Goal: Task Accomplishment & Management: Manage account settings

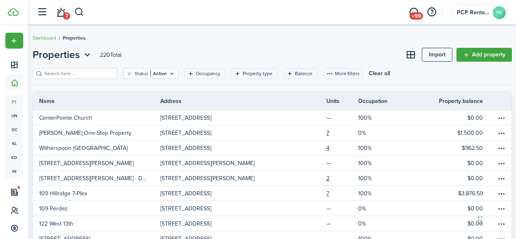
click at [60, 73] on input "search" at bounding box center [78, 74] width 72 height 8
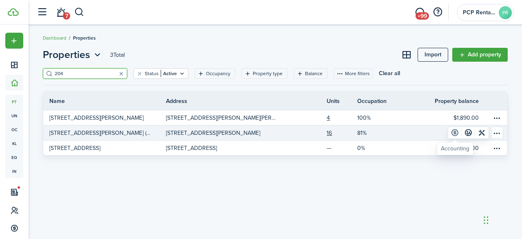
type input "204"
click at [456, 133] on link at bounding box center [454, 132] width 13 height 11
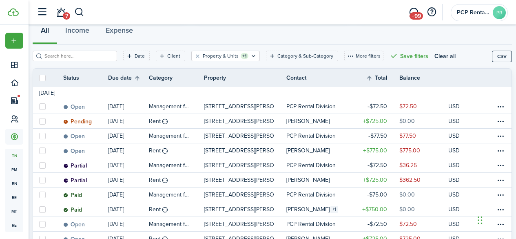
scroll to position [82, 0]
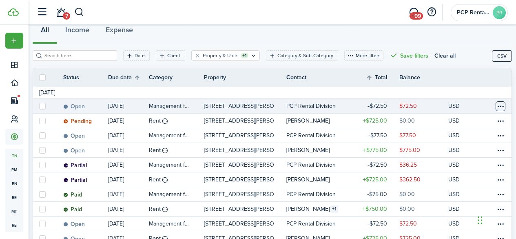
click at [496, 106] on table-menu-btn-icon at bounding box center [501, 106] width 10 height 10
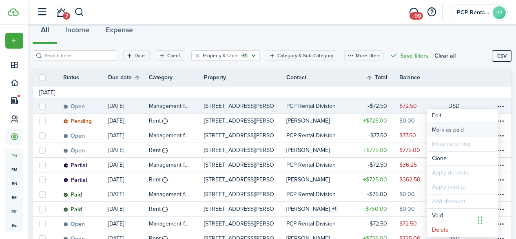
click at [452, 126] on link "Mark as paid" at bounding box center [462, 130] width 71 height 14
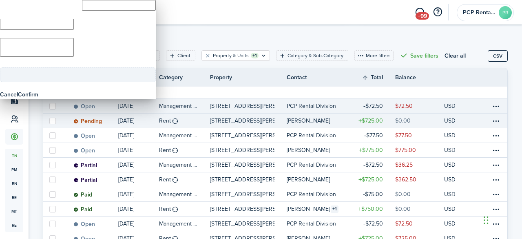
type input "$72.50"
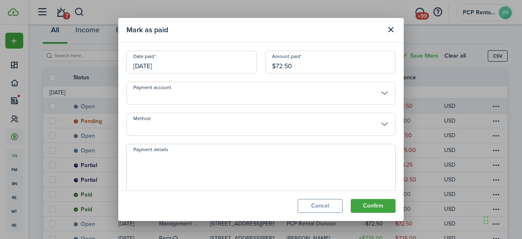
click at [177, 60] on input "[DATE]" at bounding box center [192, 62] width 131 height 23
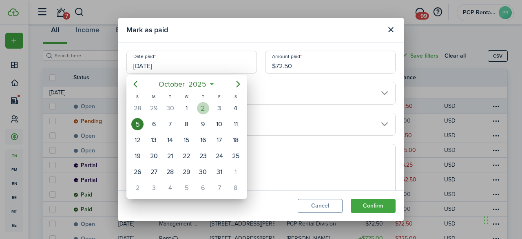
click at [202, 104] on div "2" at bounding box center [203, 108] width 12 height 12
type input "[DATE]"
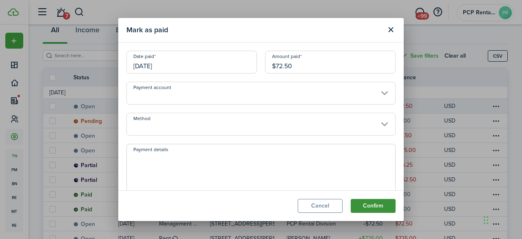
click at [362, 204] on button "Confirm" at bounding box center [373, 206] width 45 height 14
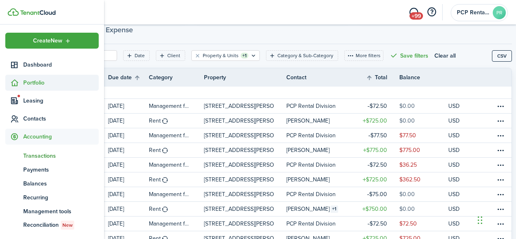
click at [31, 84] on span "Portfolio" at bounding box center [60, 82] width 75 height 9
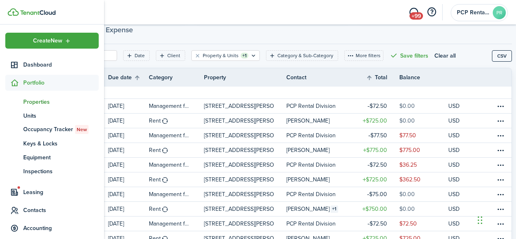
click at [42, 102] on span "Properties" at bounding box center [60, 102] width 75 height 9
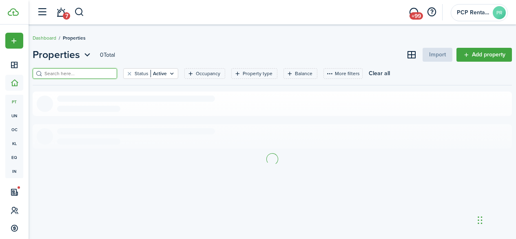
click at [107, 75] on input "search" at bounding box center [78, 74] width 72 height 8
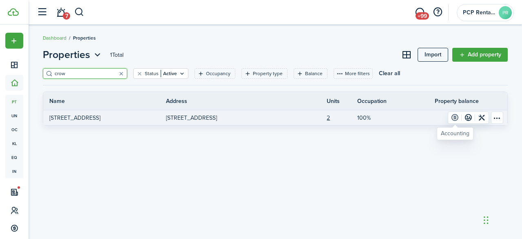
type input "crow"
click at [455, 117] on link at bounding box center [454, 117] width 13 height 11
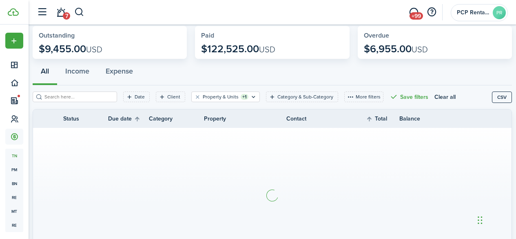
scroll to position [91, 0]
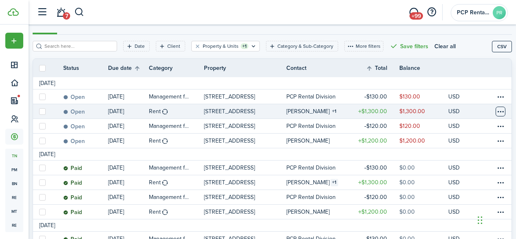
click at [496, 111] on table-menu-btn-icon at bounding box center [501, 112] width 10 height 10
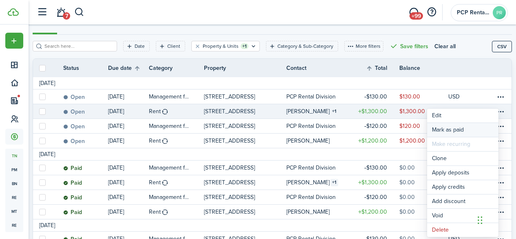
click at [447, 128] on link "Mark as paid" at bounding box center [462, 130] width 71 height 14
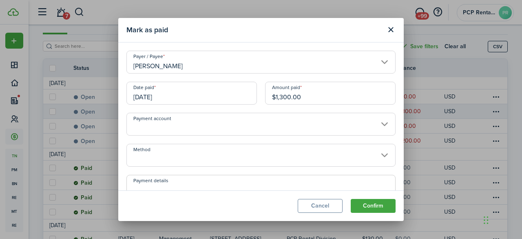
click at [177, 95] on input "[DATE]" at bounding box center [192, 93] width 131 height 23
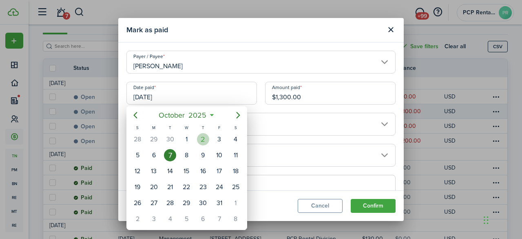
click at [201, 139] on div "2" at bounding box center [203, 139] width 12 height 12
type input "[DATE]"
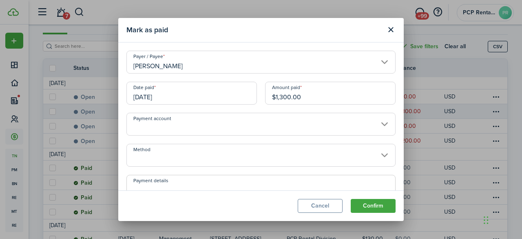
click at [156, 152] on input "Method" at bounding box center [261, 155] width 269 height 23
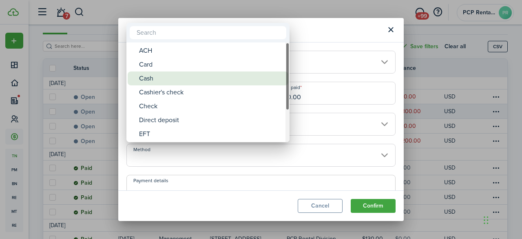
click at [155, 75] on div "Cash" at bounding box center [211, 78] width 144 height 14
type input "Cash"
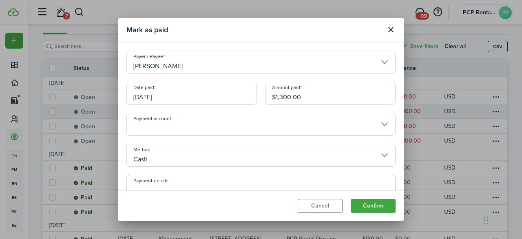
click at [367, 203] on button "Confirm" at bounding box center [373, 206] width 45 height 14
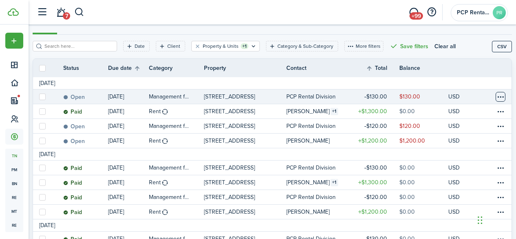
click at [496, 97] on table-menu-btn-icon at bounding box center [501, 97] width 10 height 10
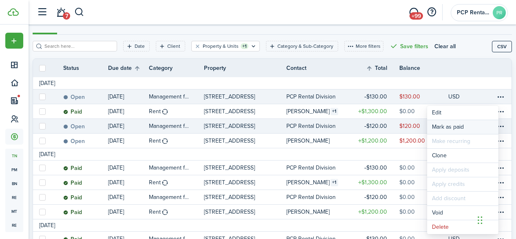
click at [453, 128] on link "Mark as paid" at bounding box center [462, 127] width 71 height 14
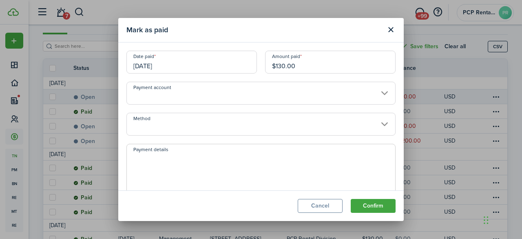
click at [182, 64] on input "[DATE]" at bounding box center [192, 62] width 131 height 23
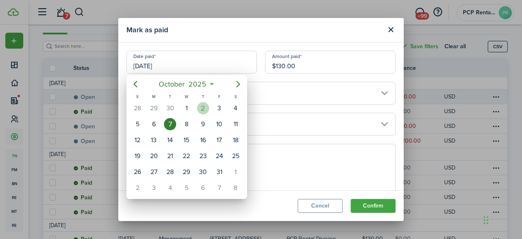
click at [203, 107] on div "2" at bounding box center [203, 108] width 12 height 12
type input "[DATE]"
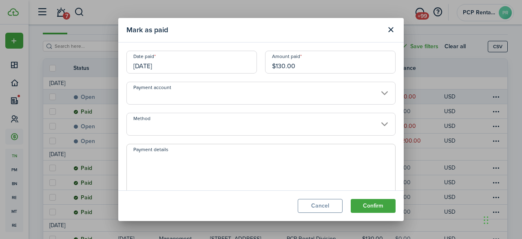
click at [368, 202] on button "Confirm" at bounding box center [373, 206] width 45 height 14
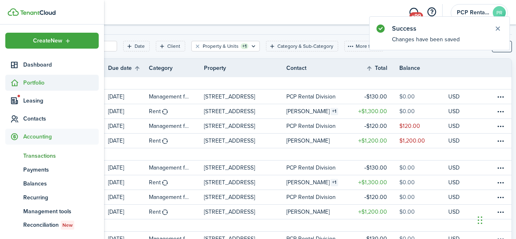
click at [32, 81] on span "Portfolio" at bounding box center [60, 82] width 75 height 9
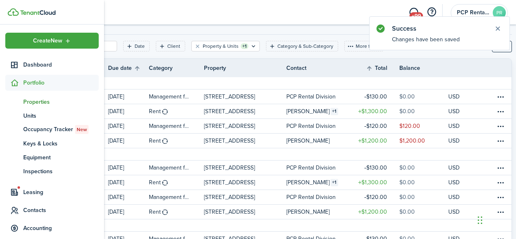
click at [35, 101] on span "Properties" at bounding box center [60, 102] width 75 height 9
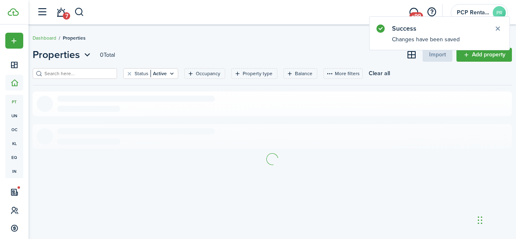
click at [108, 74] on input "search" at bounding box center [78, 74] width 72 height 8
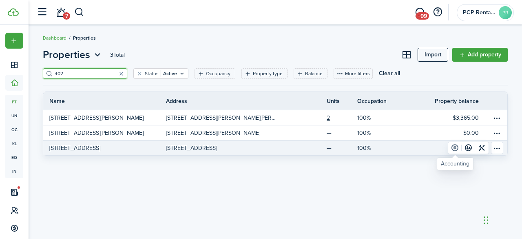
type input "402"
click at [454, 147] on link at bounding box center [454, 147] width 13 height 11
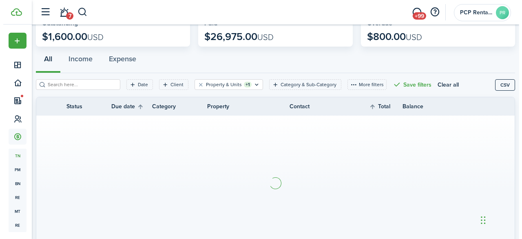
scroll to position [82, 0]
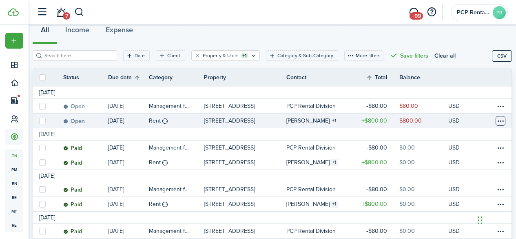
click at [496, 122] on table-menu-btn-icon at bounding box center [501, 121] width 10 height 10
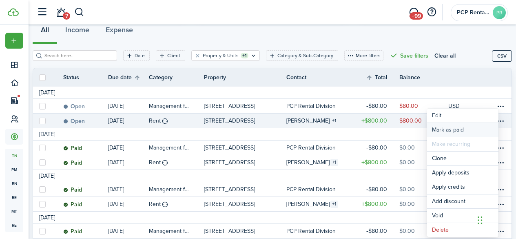
click at [454, 126] on link "Mark as paid" at bounding box center [462, 130] width 71 height 14
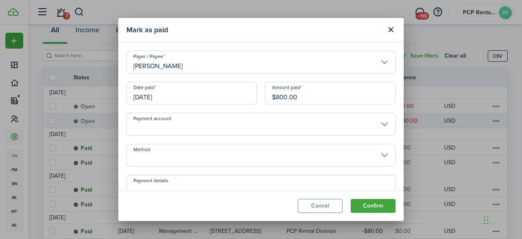
click at [180, 94] on input "[DATE]" at bounding box center [192, 93] width 131 height 23
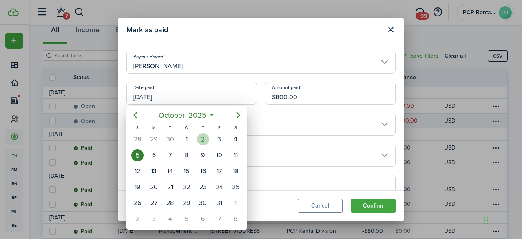
click at [205, 140] on div "2" at bounding box center [203, 139] width 12 height 12
type input "[DATE]"
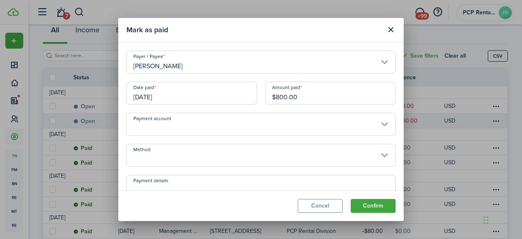
click at [165, 154] on input "Method" at bounding box center [261, 155] width 269 height 23
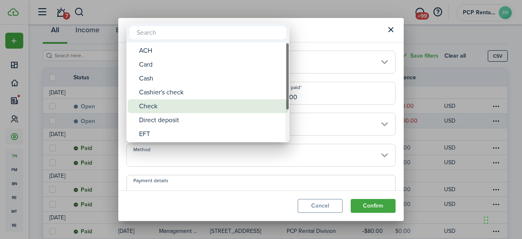
click at [156, 107] on div "Check" at bounding box center [211, 106] width 144 height 14
type input "Check"
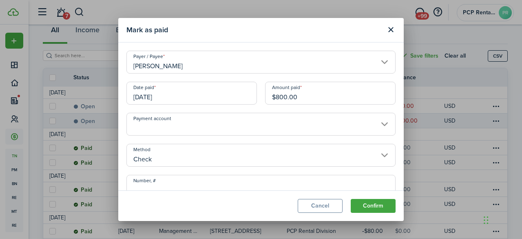
click at [167, 184] on input "Number, #" at bounding box center [261, 186] width 269 height 23
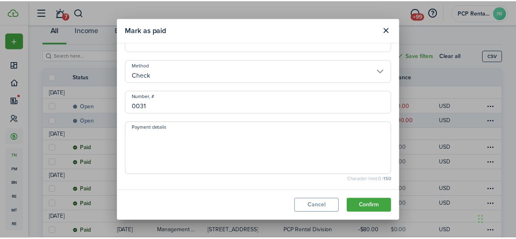
scroll to position [86, 0]
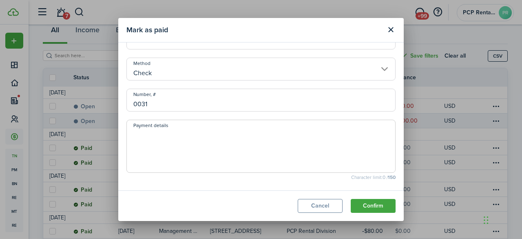
type input "0031"
click at [145, 133] on textarea "Payment details" at bounding box center [261, 148] width 269 height 39
type textarea "DK&L Masonry"
click at [373, 205] on button "Confirm" at bounding box center [373, 206] width 45 height 14
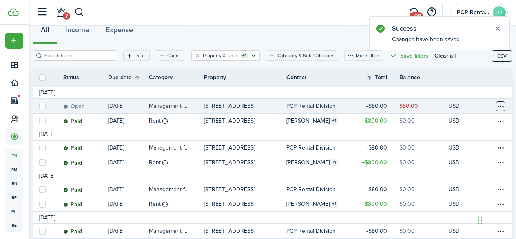
click at [496, 106] on table-menu-btn-icon at bounding box center [501, 106] width 10 height 10
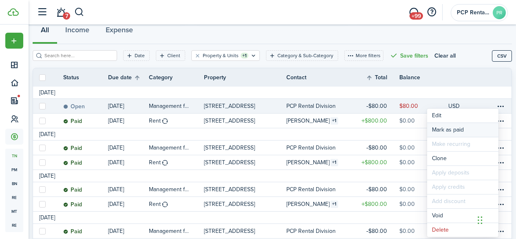
click at [439, 126] on link "Mark as paid" at bounding box center [462, 130] width 71 height 14
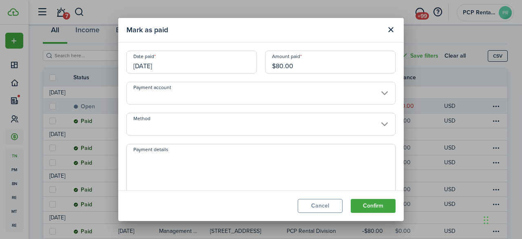
click at [168, 64] on input "[DATE]" at bounding box center [192, 62] width 131 height 23
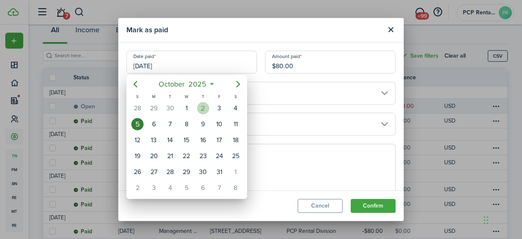
click at [199, 105] on div "2" at bounding box center [203, 108] width 12 height 12
type input "[DATE]"
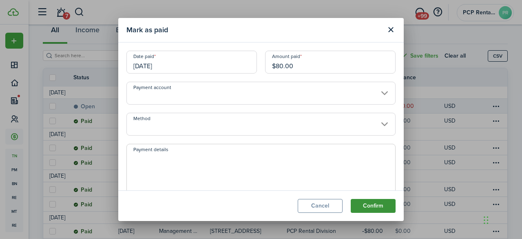
click at [362, 204] on button "Confirm" at bounding box center [373, 206] width 45 height 14
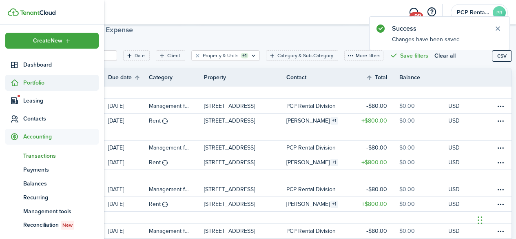
click at [36, 82] on span "Portfolio" at bounding box center [60, 82] width 75 height 9
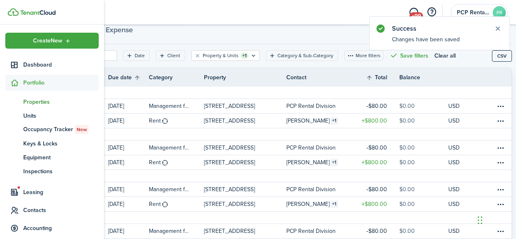
click at [37, 101] on span "Properties" at bounding box center [60, 102] width 75 height 9
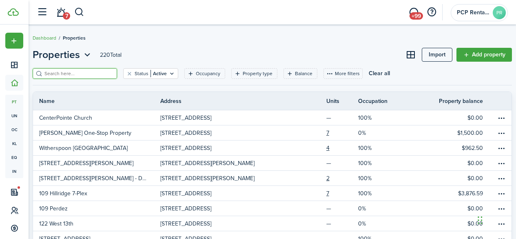
click at [101, 72] on input "search" at bounding box center [78, 74] width 72 height 8
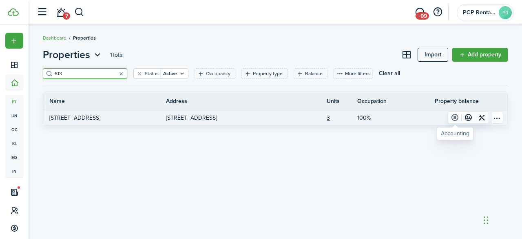
type input "613"
click at [455, 119] on link at bounding box center [454, 117] width 13 height 11
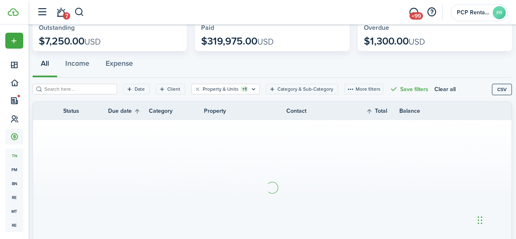
scroll to position [91, 0]
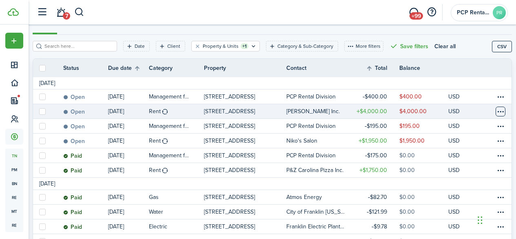
click at [496, 111] on table-menu-btn-icon at bounding box center [501, 112] width 10 height 10
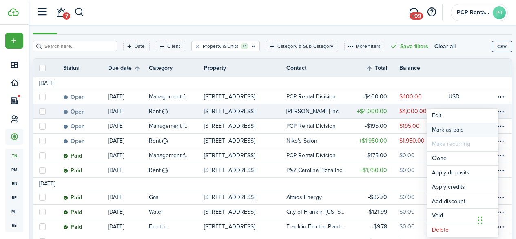
click at [462, 128] on link "Mark as paid" at bounding box center [462, 130] width 71 height 14
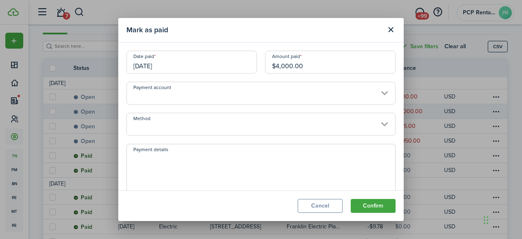
click at [183, 64] on input "[DATE]" at bounding box center [192, 62] width 131 height 23
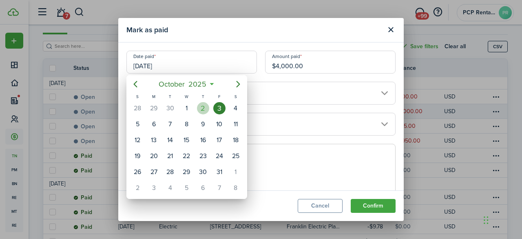
click at [202, 107] on div "2" at bounding box center [203, 108] width 12 height 12
type input "[DATE]"
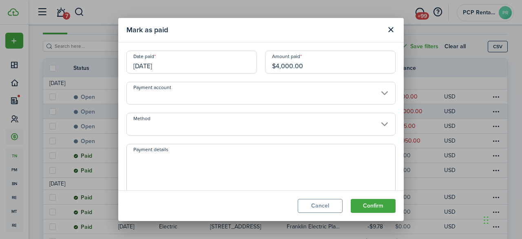
click at [153, 124] on input "Method" at bounding box center [261, 124] width 269 height 23
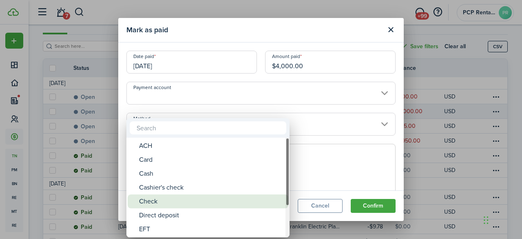
click at [149, 204] on div "Check" at bounding box center [211, 201] width 144 height 14
type input "Check"
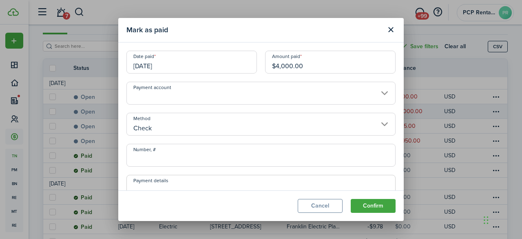
click at [157, 158] on input "Number, #" at bounding box center [261, 155] width 269 height 23
type input "002098"
click at [386, 207] on button "Confirm" at bounding box center [373, 206] width 45 height 14
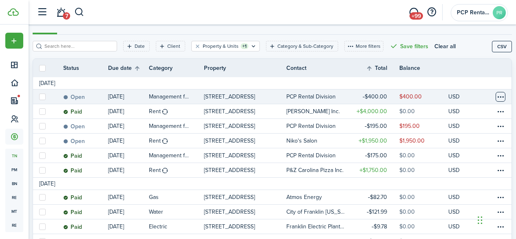
click at [496, 95] on table-menu-btn-icon at bounding box center [501, 97] width 10 height 10
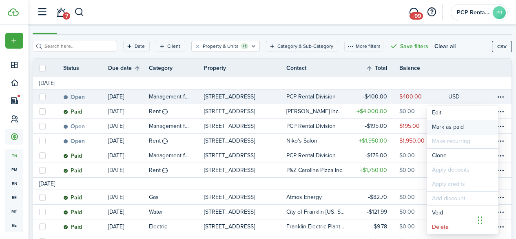
click at [448, 128] on link "Mark as paid" at bounding box center [462, 127] width 71 height 14
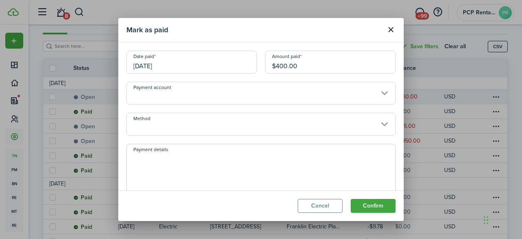
click at [175, 62] on input "[DATE]" at bounding box center [192, 62] width 131 height 23
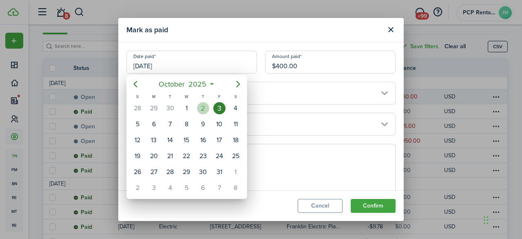
click at [202, 106] on div "2" at bounding box center [203, 108] width 12 height 12
type input "[DATE]"
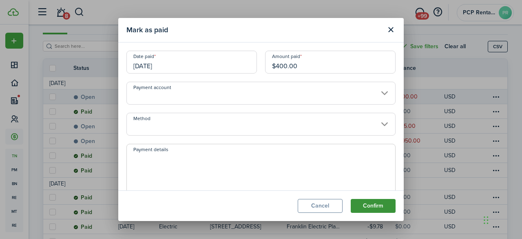
click at [370, 205] on button "Confirm" at bounding box center [373, 206] width 45 height 14
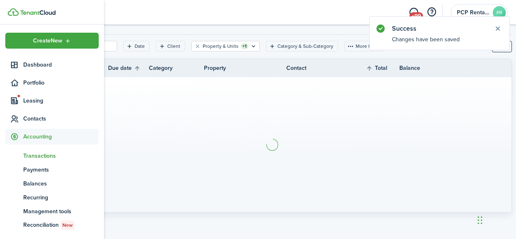
click at [30, 80] on span "Portfolio" at bounding box center [60, 82] width 75 height 9
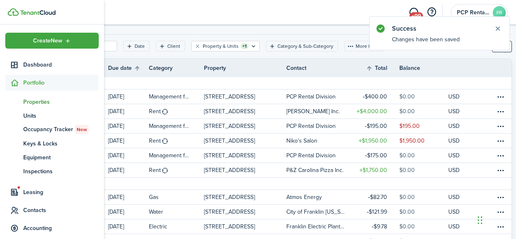
click at [31, 102] on span "Properties" at bounding box center [60, 102] width 75 height 9
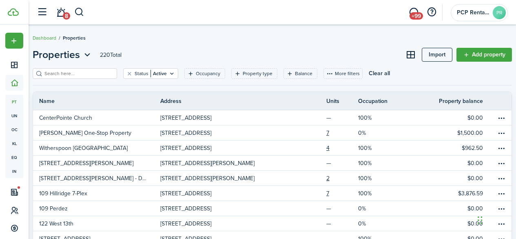
click at [100, 76] on input "search" at bounding box center [78, 74] width 72 height 8
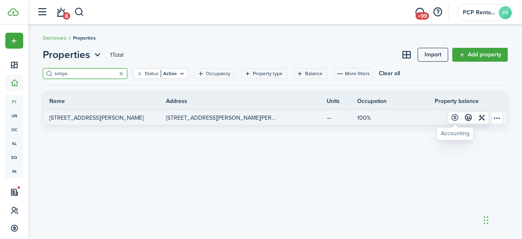
type input "simps"
click at [454, 117] on link at bounding box center [454, 117] width 13 height 11
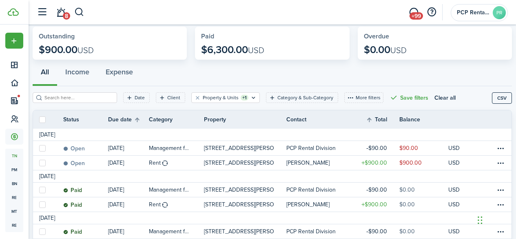
scroll to position [41, 0]
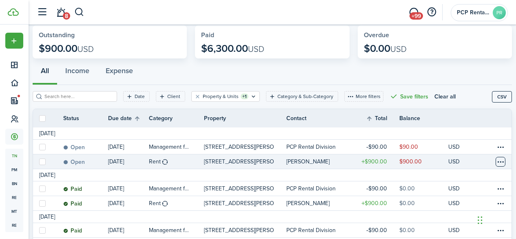
click at [496, 160] on table-menu-btn-icon at bounding box center [501, 162] width 10 height 10
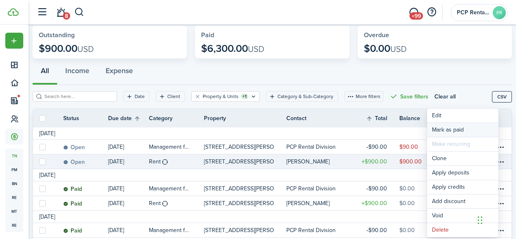
click at [451, 127] on link "Mark as paid" at bounding box center [462, 130] width 71 height 14
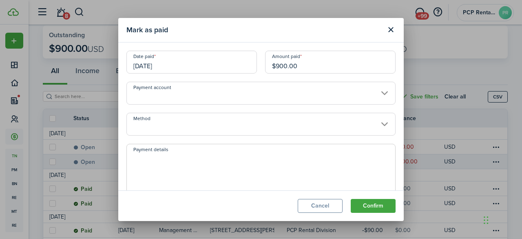
click at [191, 64] on input "[DATE]" at bounding box center [192, 62] width 131 height 23
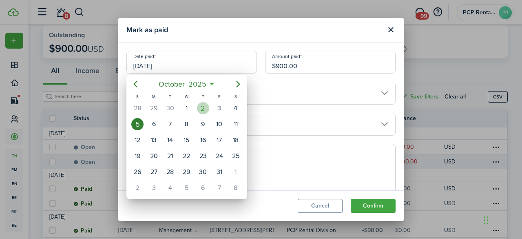
click at [203, 104] on div "2" at bounding box center [203, 108] width 12 height 12
type input "[DATE]"
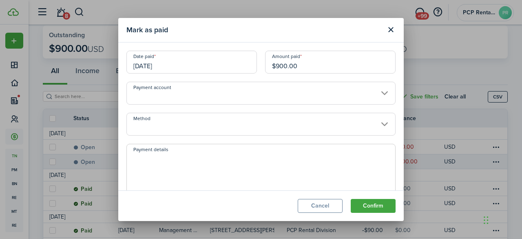
click at [170, 123] on input "Method" at bounding box center [261, 124] width 269 height 23
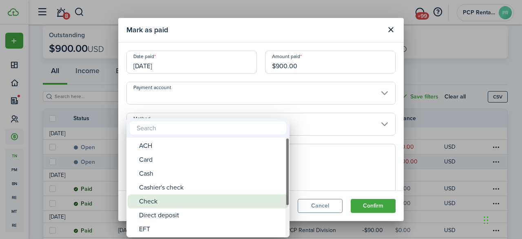
click at [151, 201] on div "Check" at bounding box center [211, 201] width 144 height 14
type input "Check"
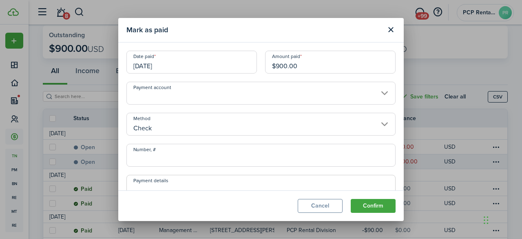
click at [173, 155] on input "Number, #" at bounding box center [261, 155] width 269 height 23
type input "0031"
click at [369, 208] on button "Confirm" at bounding box center [373, 206] width 45 height 14
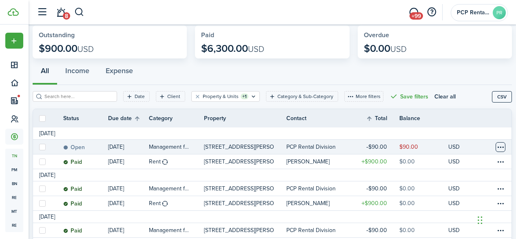
click at [496, 146] on table-menu-btn-icon at bounding box center [501, 147] width 10 height 10
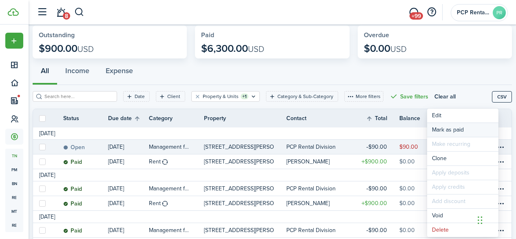
click at [448, 126] on link "Mark as paid" at bounding box center [462, 130] width 71 height 14
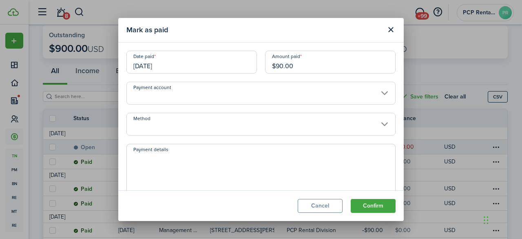
click at [175, 69] on input "[DATE]" at bounding box center [192, 62] width 131 height 23
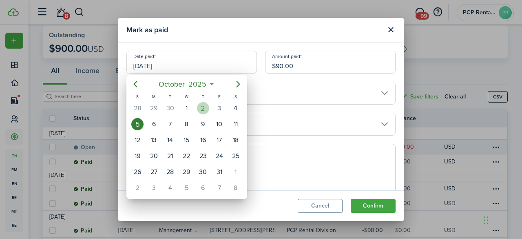
click at [204, 106] on div "2" at bounding box center [203, 108] width 12 height 12
type input "[DATE]"
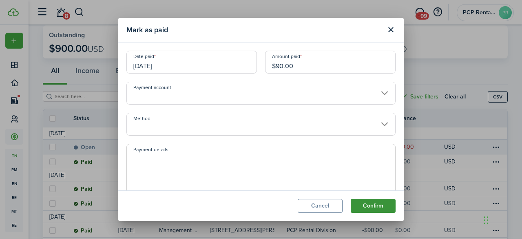
click at [377, 202] on button "Confirm" at bounding box center [373, 206] width 45 height 14
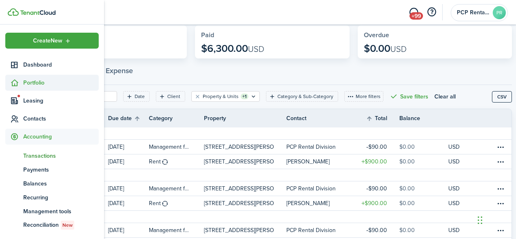
click at [34, 81] on span "Portfolio" at bounding box center [60, 82] width 75 height 9
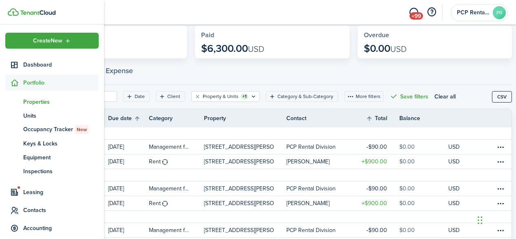
click at [34, 102] on span "Properties" at bounding box center [60, 102] width 75 height 9
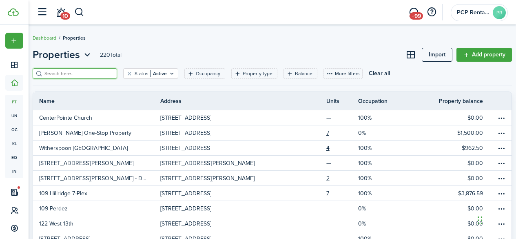
click at [91, 74] on input "search" at bounding box center [78, 74] width 72 height 8
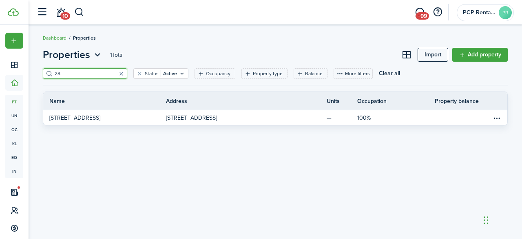
type input "2"
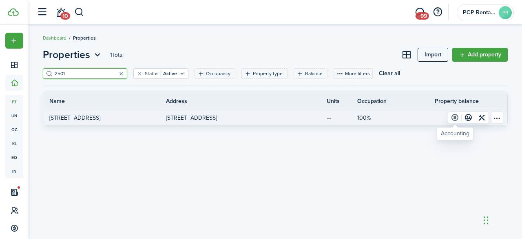
type input "2501"
click at [454, 116] on link at bounding box center [454, 117] width 13 height 11
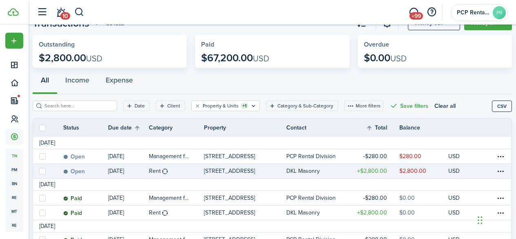
scroll to position [41, 0]
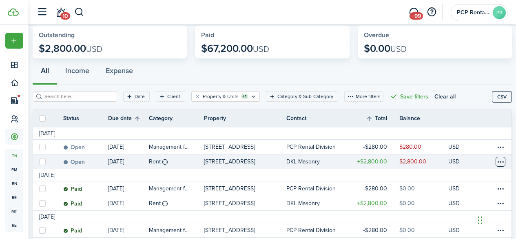
click at [496, 162] on table-menu-btn-icon at bounding box center [501, 162] width 10 height 10
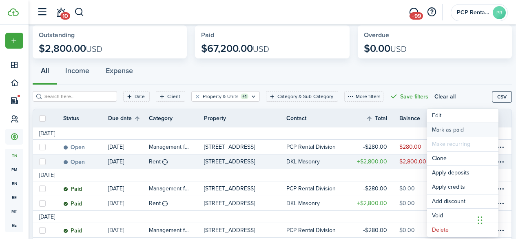
click at [443, 130] on link "Mark as paid" at bounding box center [462, 130] width 71 height 14
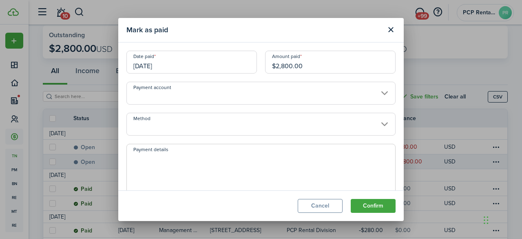
click at [180, 67] on input "[DATE]" at bounding box center [192, 62] width 131 height 23
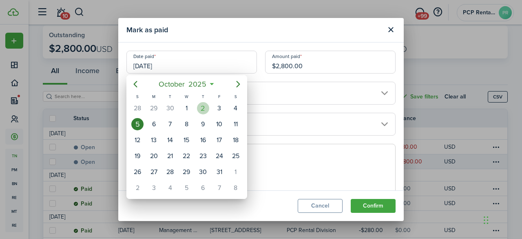
click at [200, 113] on div "2" at bounding box center [203, 108] width 12 height 12
type input "[DATE]"
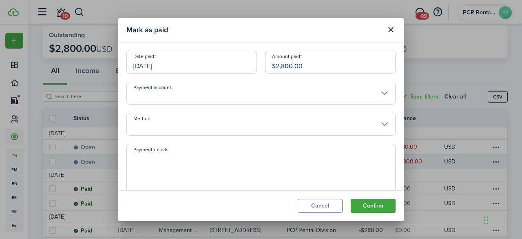
click at [175, 128] on input "Method" at bounding box center [261, 124] width 269 height 23
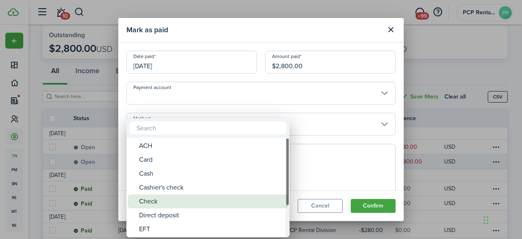
click at [148, 199] on div "Check" at bounding box center [211, 201] width 144 height 14
type input "Check"
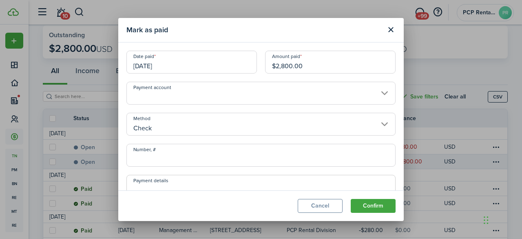
click at [177, 153] on input "Number, #" at bounding box center [261, 155] width 269 height 23
type input "0031"
click at [366, 206] on button "Confirm" at bounding box center [373, 206] width 45 height 14
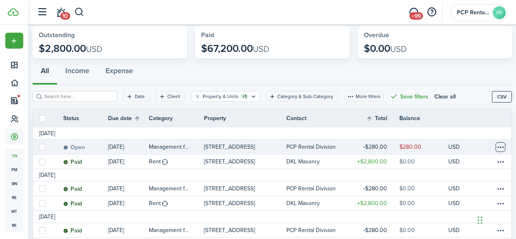
click at [496, 146] on table-menu-btn-icon at bounding box center [501, 147] width 10 height 10
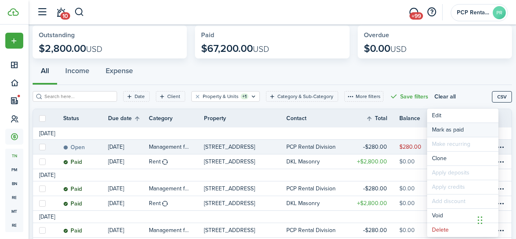
click at [451, 131] on link "Mark as paid" at bounding box center [462, 130] width 71 height 14
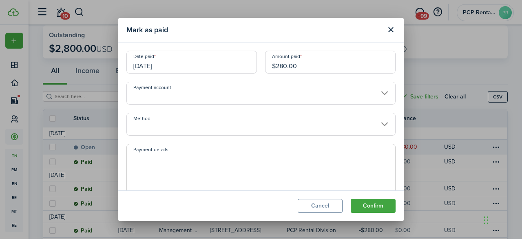
click at [175, 61] on input "[DATE]" at bounding box center [192, 62] width 131 height 23
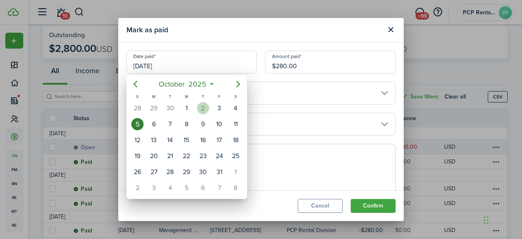
click at [202, 105] on div "2" at bounding box center [203, 108] width 12 height 12
type input "[DATE]"
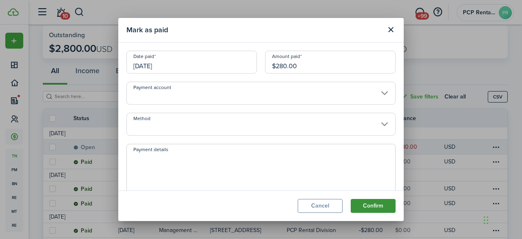
click at [370, 203] on button "Confirm" at bounding box center [373, 206] width 45 height 14
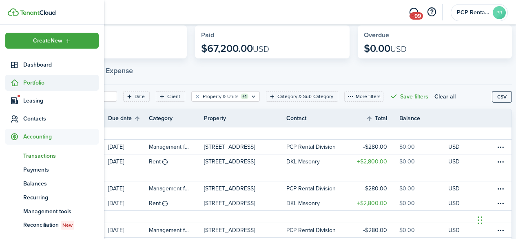
click at [29, 84] on span "Portfolio" at bounding box center [60, 82] width 75 height 9
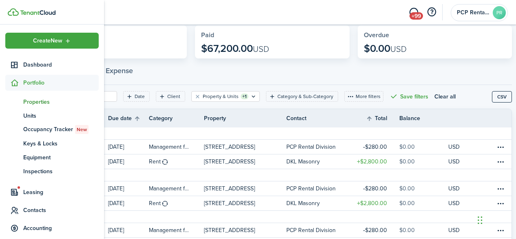
click at [29, 103] on span "Properties" at bounding box center [60, 102] width 75 height 9
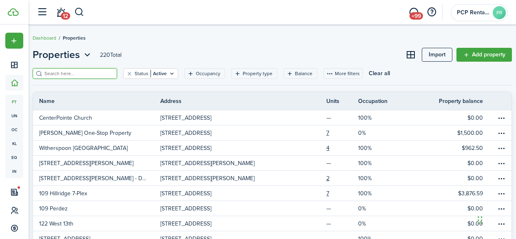
click at [73, 74] on input "search" at bounding box center [78, 74] width 72 height 8
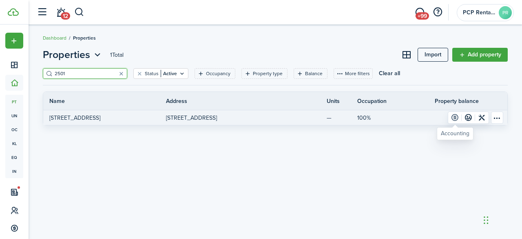
type input "2501"
click at [455, 117] on link at bounding box center [454, 117] width 13 height 11
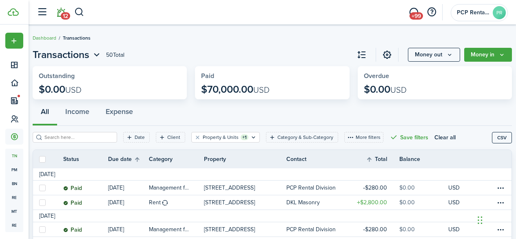
click at [62, 13] on link "12" at bounding box center [61, 12] width 16 height 21
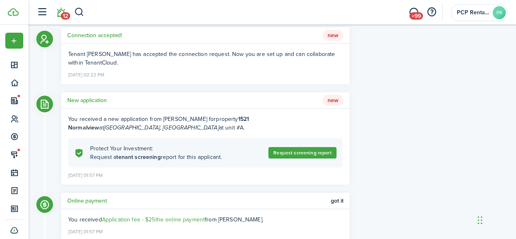
scroll to position [122, 0]
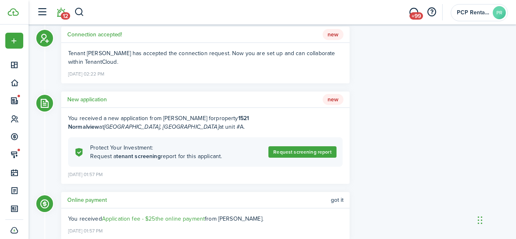
click at [340, 200] on span "Got it" at bounding box center [337, 200] width 13 height 7
click at [96, 100] on h5 "New application" at bounding box center [87, 99] width 40 height 9
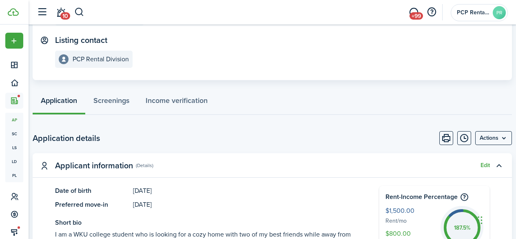
scroll to position [122, 0]
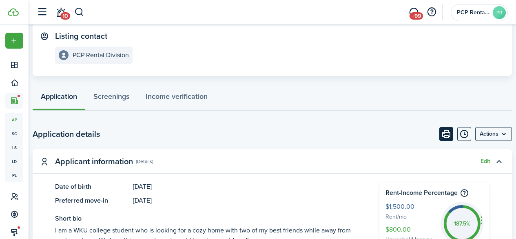
click at [439, 134] on button "Print" at bounding box center [446, 134] width 14 height 14
click at [67, 13] on span "10" at bounding box center [65, 15] width 10 height 7
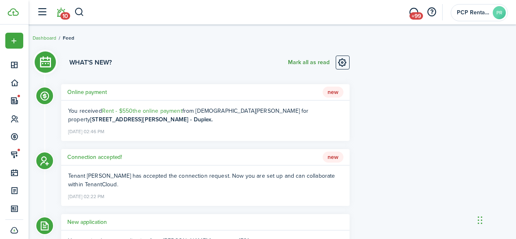
click at [297, 61] on button "Mark all as read" at bounding box center [309, 62] width 42 height 14
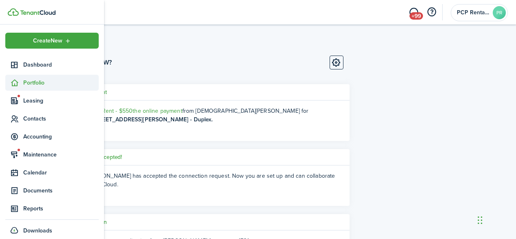
click at [30, 81] on span "Portfolio" at bounding box center [60, 82] width 75 height 9
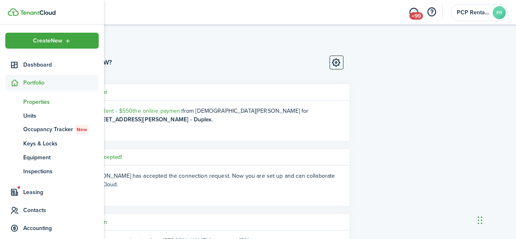
click at [30, 103] on span "Properties" at bounding box center [60, 102] width 75 height 9
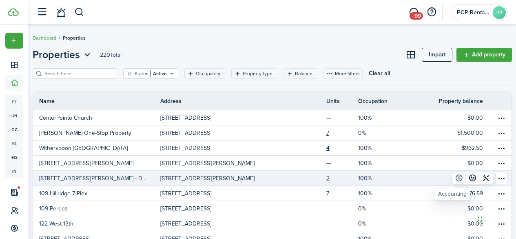
click at [453, 179] on link at bounding box center [459, 177] width 13 height 11
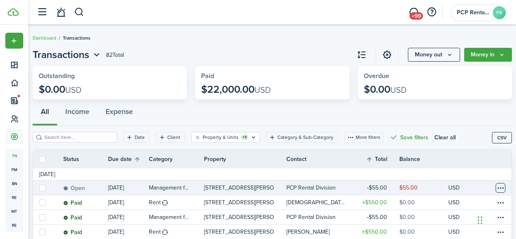
click at [496, 186] on table-menu-btn-icon at bounding box center [501, 188] width 10 height 10
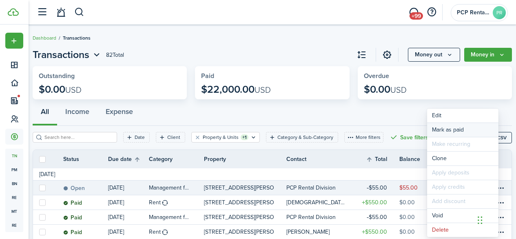
click at [437, 130] on link "Mark as paid" at bounding box center [462, 130] width 71 height 14
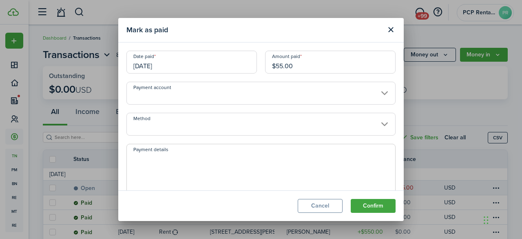
click at [178, 66] on input "[DATE]" at bounding box center [192, 62] width 131 height 23
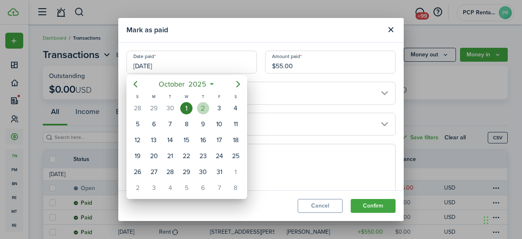
click at [209, 104] on div "2" at bounding box center [203, 108] width 16 height 16
type input "[DATE]"
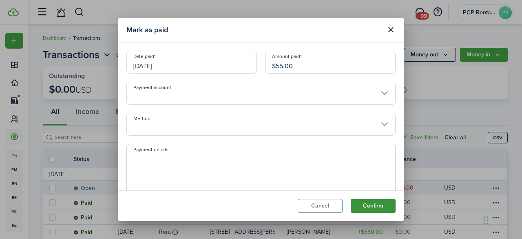
click at [372, 205] on button "Confirm" at bounding box center [373, 206] width 45 height 14
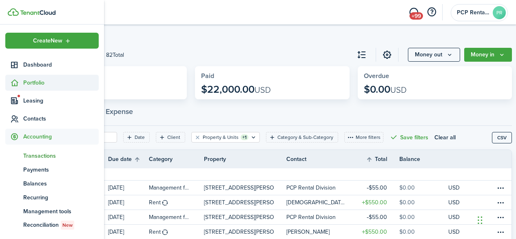
click at [34, 80] on span "Portfolio" at bounding box center [60, 82] width 75 height 9
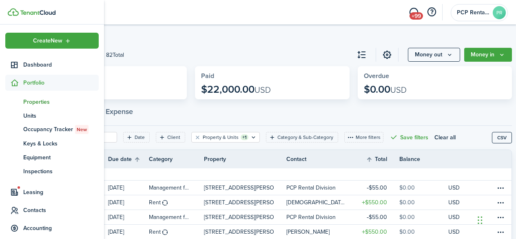
click at [36, 100] on span "Properties" at bounding box center [60, 102] width 75 height 9
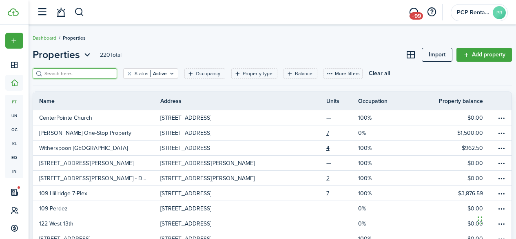
click at [72, 71] on input "search" at bounding box center [78, 74] width 72 height 8
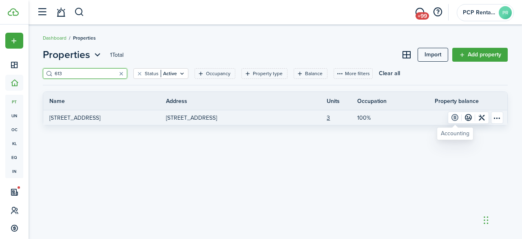
type input "613"
click at [453, 117] on link at bounding box center [454, 117] width 13 height 11
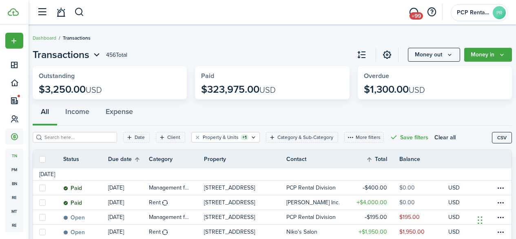
scroll to position [41, 0]
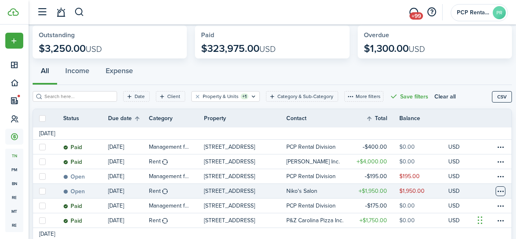
click at [496, 191] on table-menu-btn-icon at bounding box center [501, 191] width 10 height 10
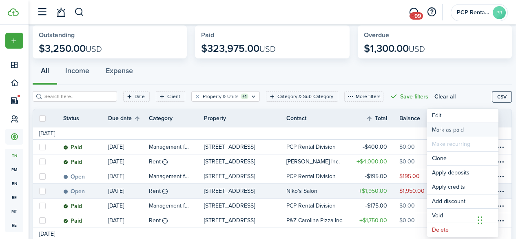
click at [448, 132] on link "Mark as paid" at bounding box center [462, 130] width 71 height 14
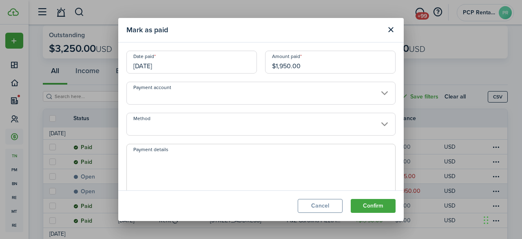
click at [182, 62] on input "[DATE]" at bounding box center [192, 62] width 131 height 23
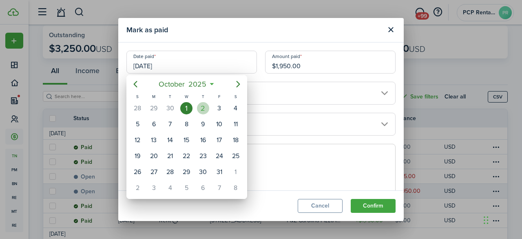
click at [202, 102] on div "2" at bounding box center [203, 108] width 12 height 12
type input "[DATE]"
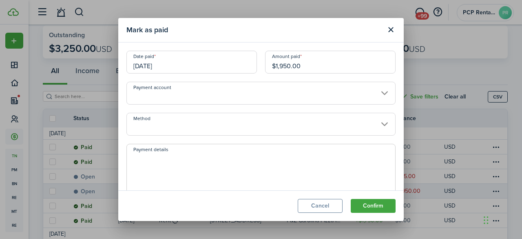
click at [165, 120] on input "Method" at bounding box center [261, 124] width 269 height 23
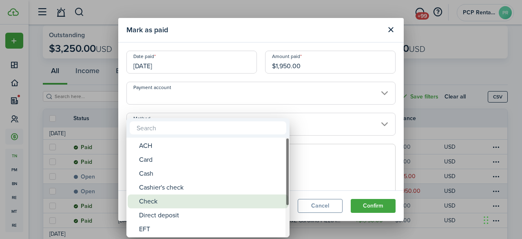
click at [154, 201] on div "Check" at bounding box center [211, 201] width 144 height 14
type input "Check"
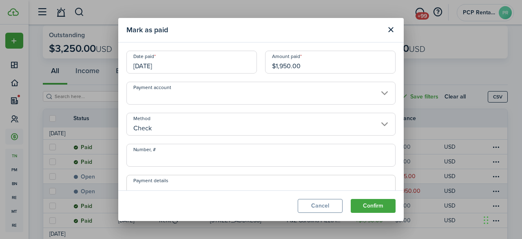
click at [171, 159] on input "Number, #" at bounding box center [261, 155] width 269 height 23
type input "1072"
click at [380, 196] on modal-footer "Cancel Confirm" at bounding box center [261, 205] width 286 height 31
click at [367, 205] on button "Confirm" at bounding box center [373, 206] width 45 height 14
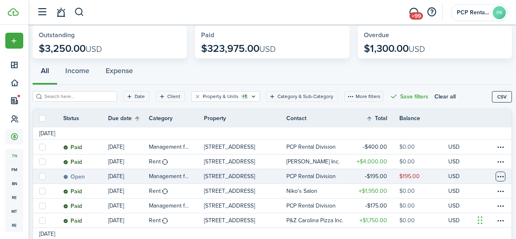
click at [496, 175] on table-menu-btn-icon at bounding box center [501, 176] width 10 height 10
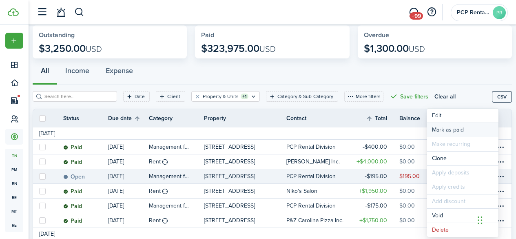
click at [444, 127] on link "Mark as paid" at bounding box center [462, 130] width 71 height 14
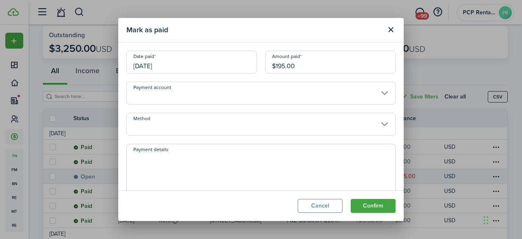
click at [178, 65] on input "[DATE]" at bounding box center [192, 62] width 131 height 23
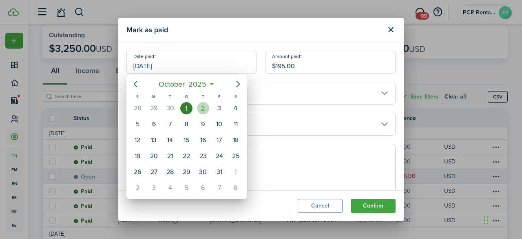
click at [208, 109] on div "2" at bounding box center [203, 108] width 12 height 12
type input "[DATE]"
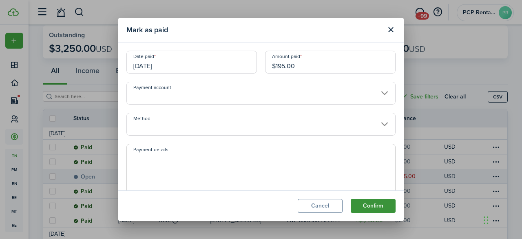
click at [373, 204] on button "Confirm" at bounding box center [373, 206] width 45 height 14
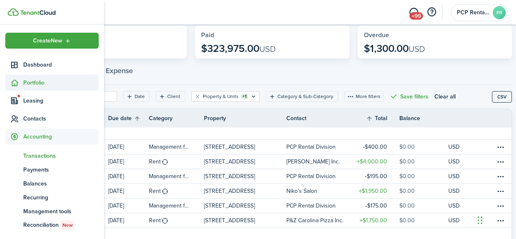
click at [36, 79] on span "Portfolio" at bounding box center [60, 82] width 75 height 9
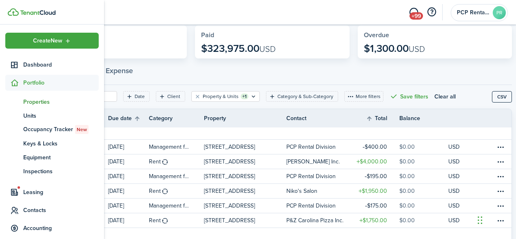
click at [34, 99] on span "Properties" at bounding box center [60, 102] width 75 height 9
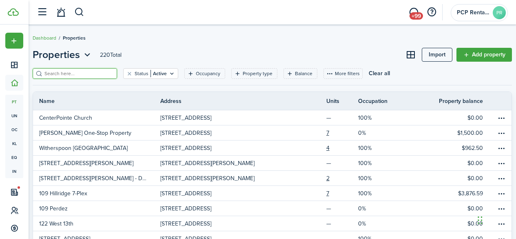
click at [68, 71] on input "search" at bounding box center [78, 74] width 72 height 8
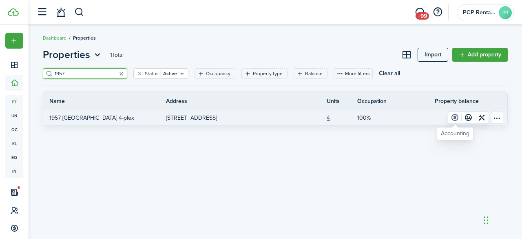
type input "1957"
click at [456, 118] on link at bounding box center [454, 117] width 13 height 11
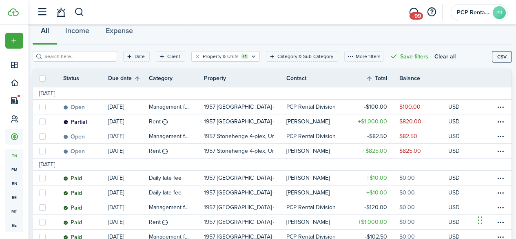
scroll to position [82, 0]
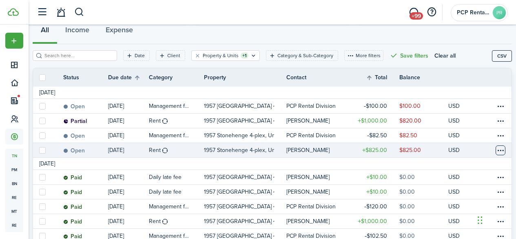
click at [496, 149] on table-menu-btn-icon at bounding box center [501, 150] width 10 height 10
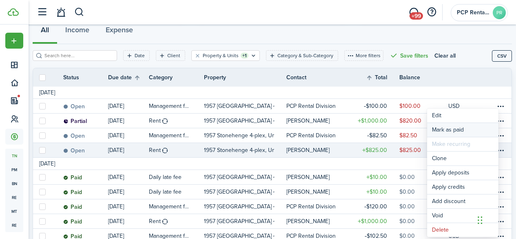
click at [444, 127] on link "Mark as paid" at bounding box center [462, 130] width 71 height 14
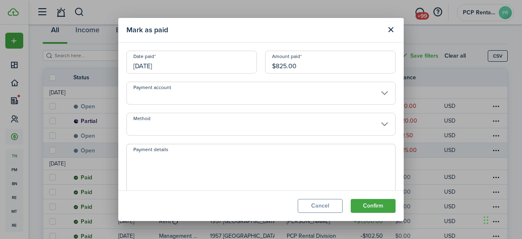
click at [181, 62] on input "[DATE]" at bounding box center [192, 62] width 131 height 23
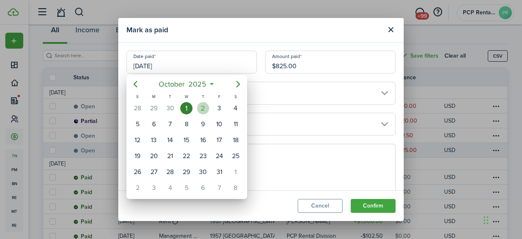
click at [199, 107] on div "2" at bounding box center [203, 108] width 12 height 12
type input "[DATE]"
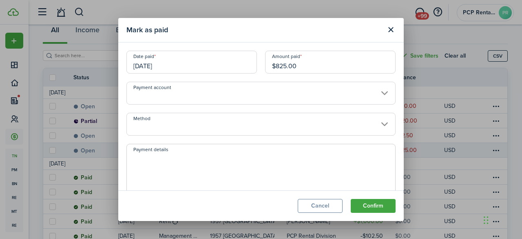
click at [175, 122] on input "Method" at bounding box center [261, 124] width 269 height 23
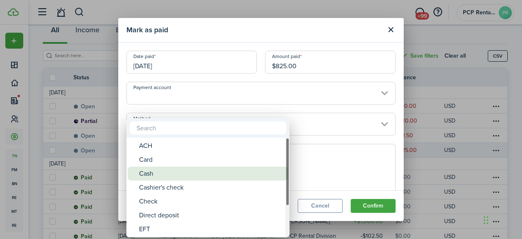
click at [158, 173] on div "Cash" at bounding box center [211, 173] width 144 height 14
type input "Cash"
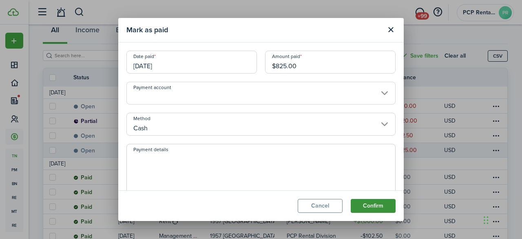
click at [358, 202] on button "Confirm" at bounding box center [373, 206] width 45 height 14
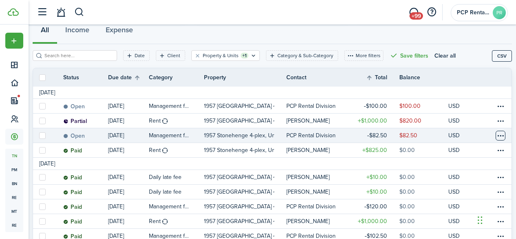
click at [496, 135] on table-menu-btn-icon at bounding box center [501, 136] width 10 height 10
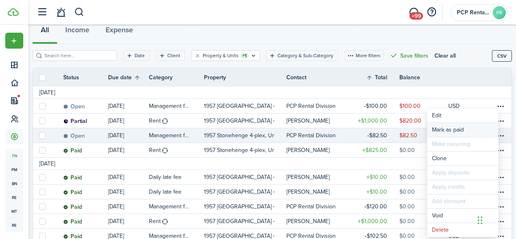
click at [439, 133] on link "Mark as paid" at bounding box center [462, 130] width 71 height 14
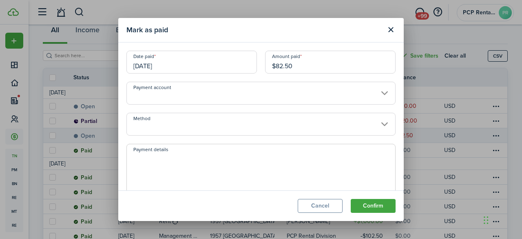
click at [173, 60] on input "[DATE]" at bounding box center [192, 62] width 131 height 23
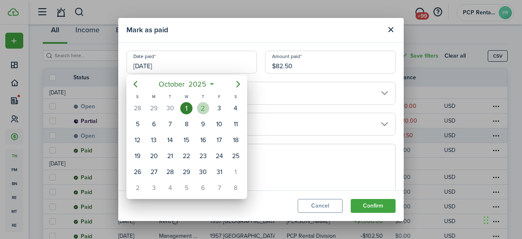
click at [205, 107] on div "2" at bounding box center [203, 108] width 12 height 12
type input "[DATE]"
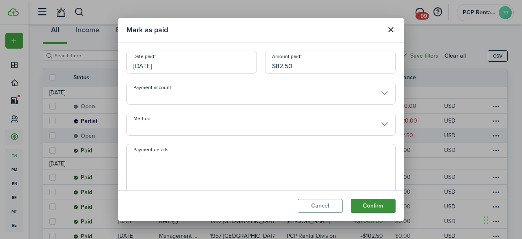
click at [373, 204] on button "Confirm" at bounding box center [373, 206] width 45 height 14
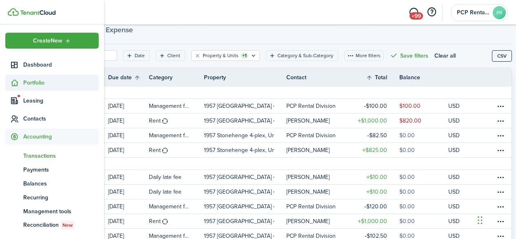
click at [24, 83] on span "Portfolio" at bounding box center [60, 82] width 75 height 9
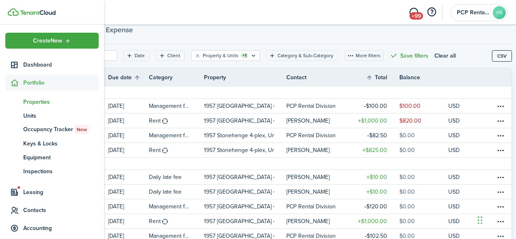
click at [33, 101] on span "Properties" at bounding box center [60, 102] width 75 height 9
